Goal: Information Seeking & Learning: Learn about a topic

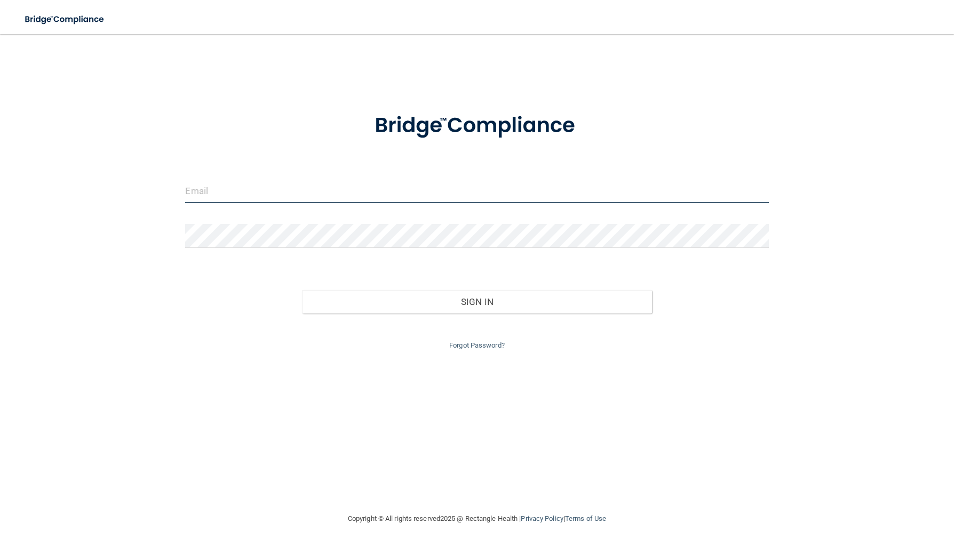
click at [332, 182] on input "email" at bounding box center [476, 191] width 583 height 24
type input "[EMAIL_ADDRESS][DOMAIN_NAME]"
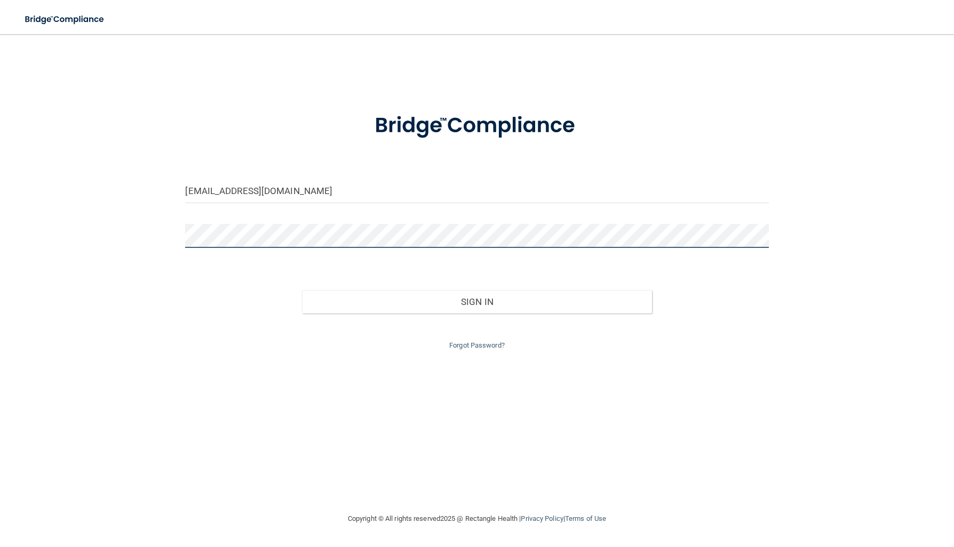
click at [302, 290] on button "Sign In" at bounding box center [477, 301] width 350 height 23
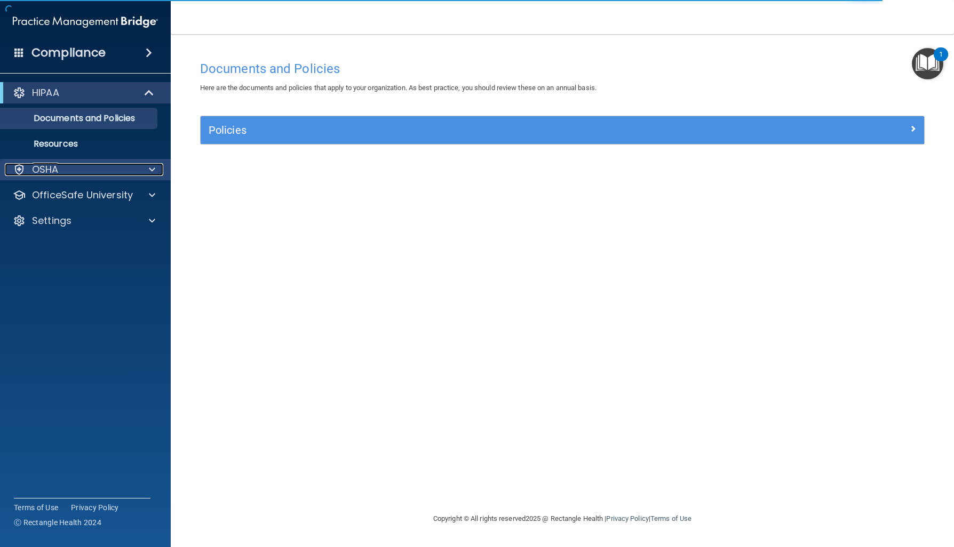
click at [68, 170] on div "OSHA" at bounding box center [71, 169] width 132 height 13
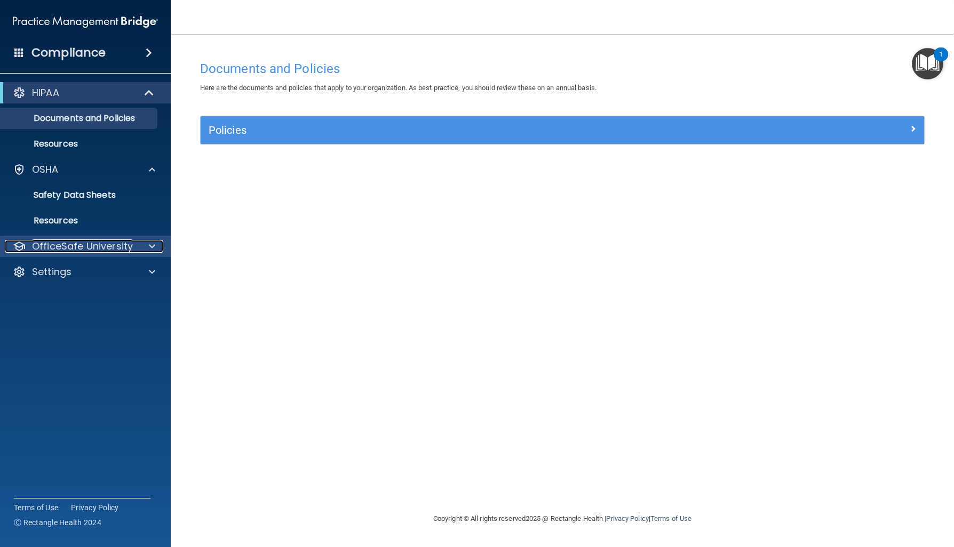
click at [82, 248] on p "OfficeSafe University" at bounding box center [82, 246] width 101 height 13
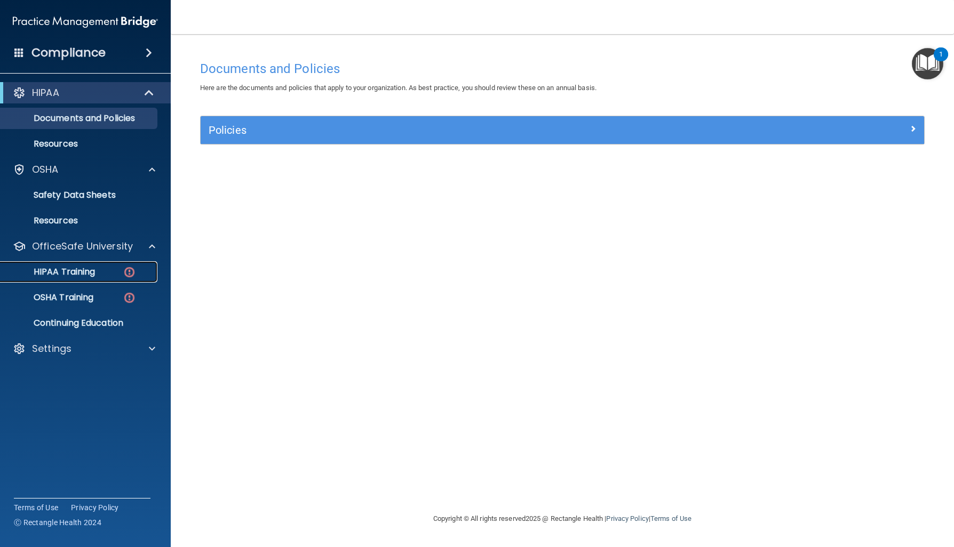
click at [84, 280] on link "HIPAA Training" at bounding box center [73, 271] width 168 height 21
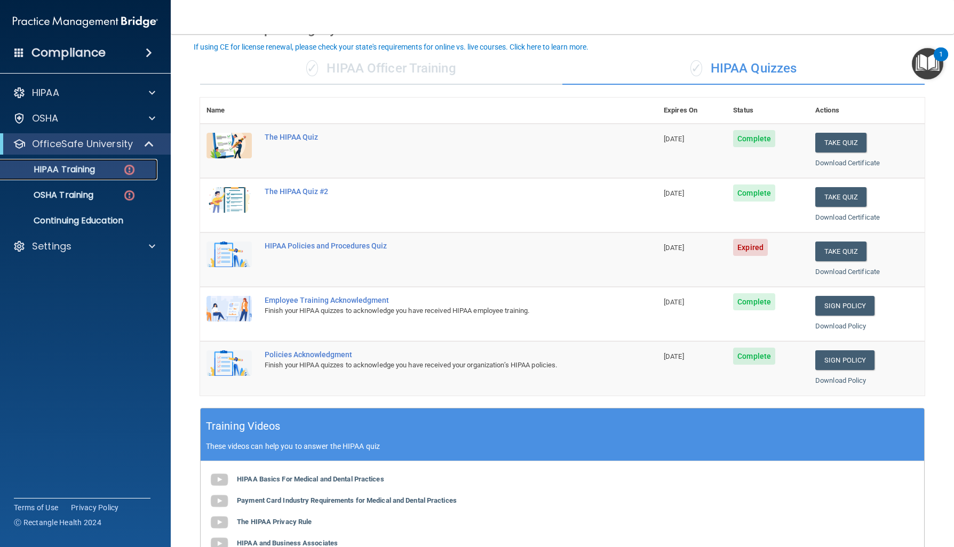
scroll to position [58, 0]
